Goal: Information Seeking & Learning: Learn about a topic

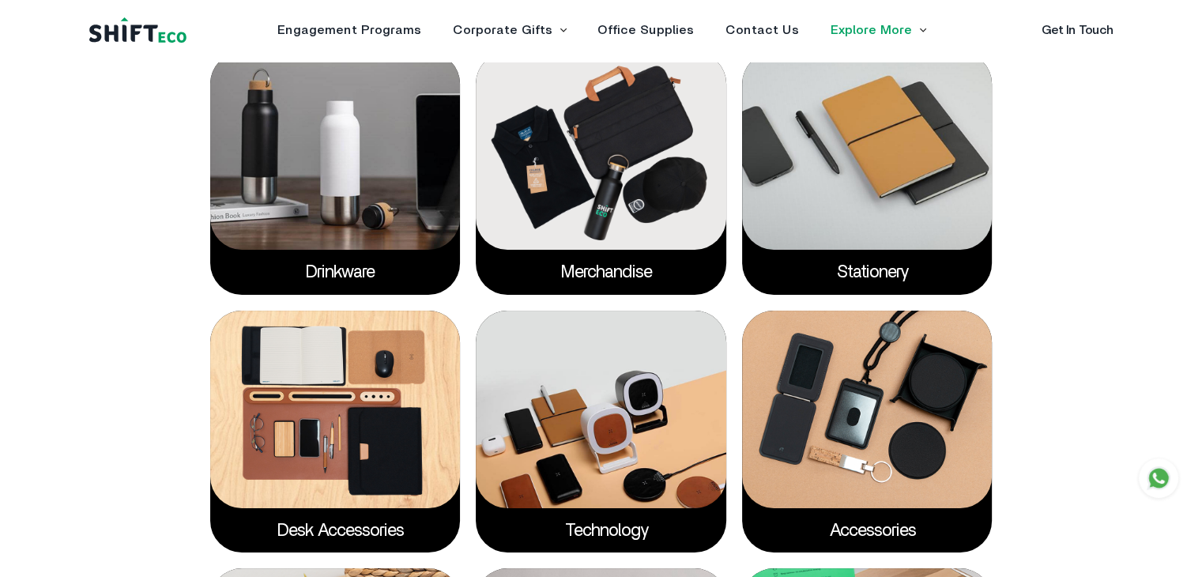
scroll to position [2529, 0]
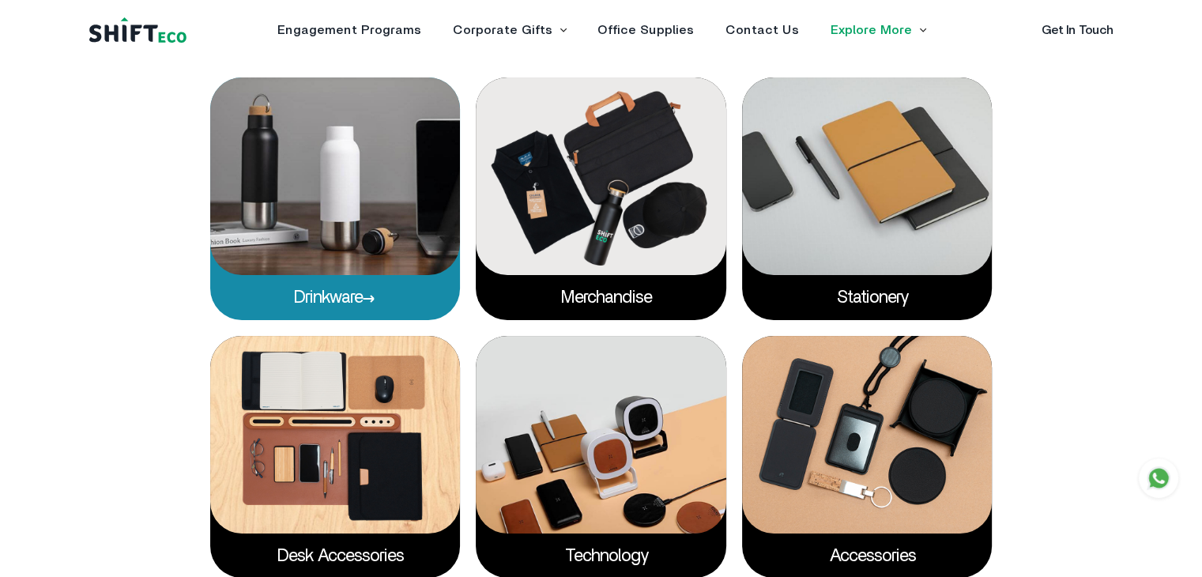
click at [341, 180] on img at bounding box center [335, 176] width 251 height 198
click at [375, 300] on icon at bounding box center [369, 299] width 11 height 6
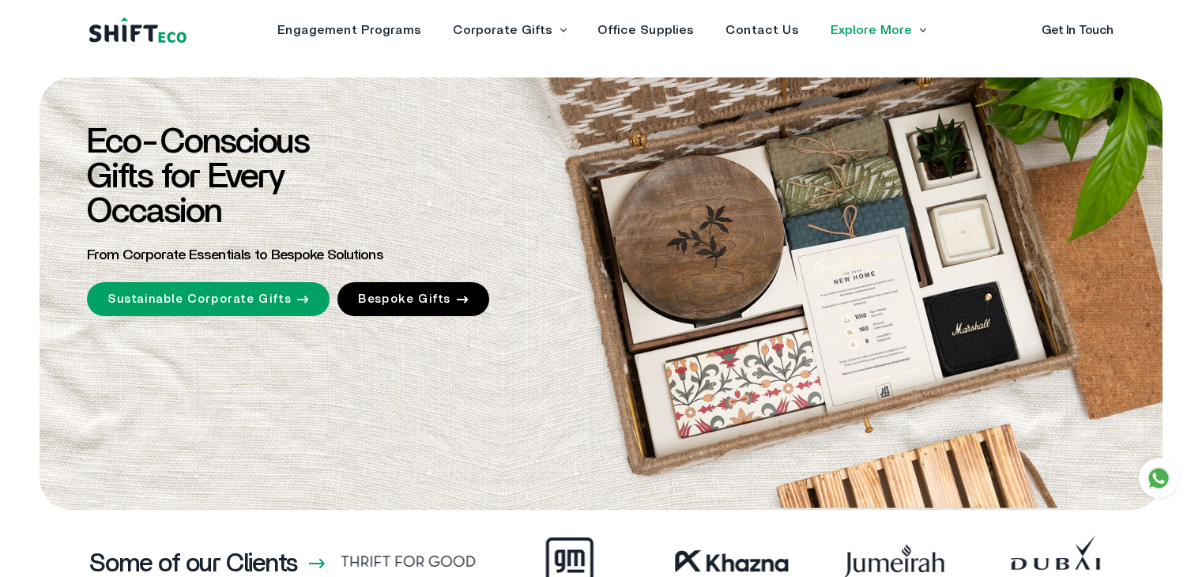
scroll to position [2517, 0]
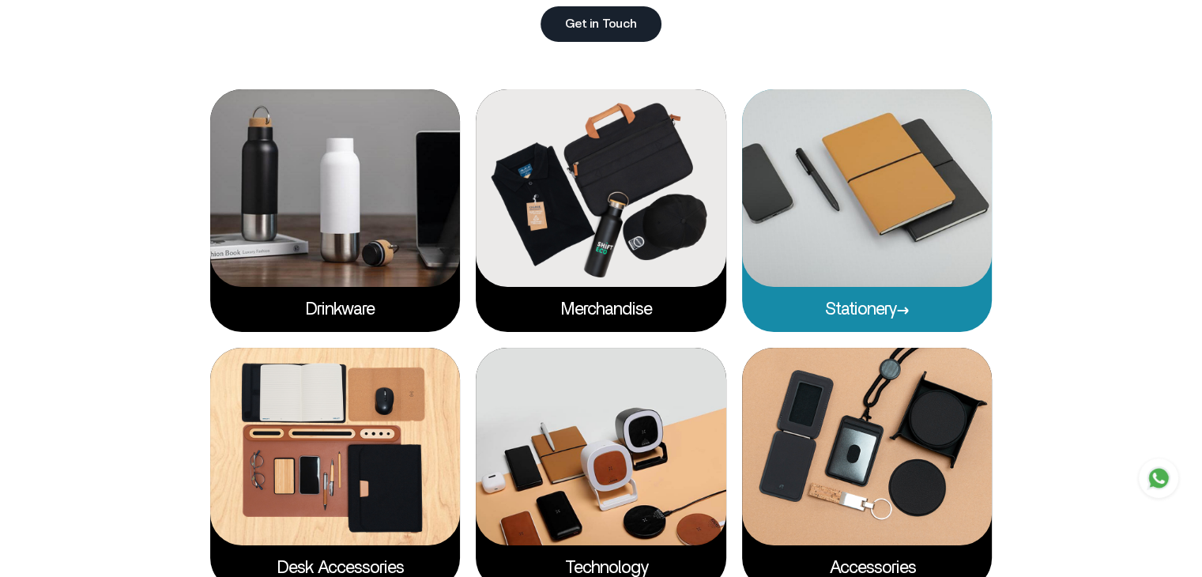
click at [918, 307] on p "Stationery" at bounding box center [867, 309] width 251 height 44
click at [901, 308] on icon at bounding box center [903, 311] width 13 height 8
